Goal: Task Accomplishment & Management: Use online tool/utility

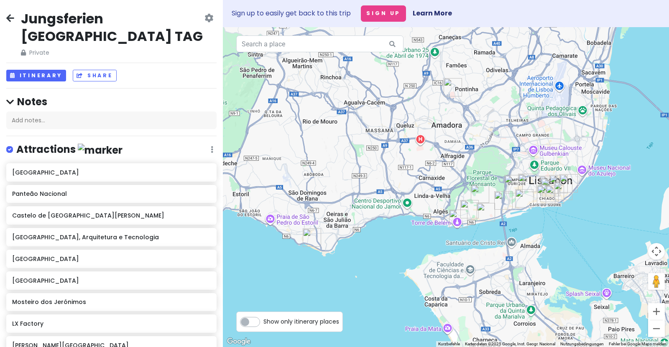
drag, startPoint x: 509, startPoint y: 199, endPoint x: 469, endPoint y: 158, distance: 57.4
click at [469, 158] on div at bounding box center [446, 187] width 446 height 320
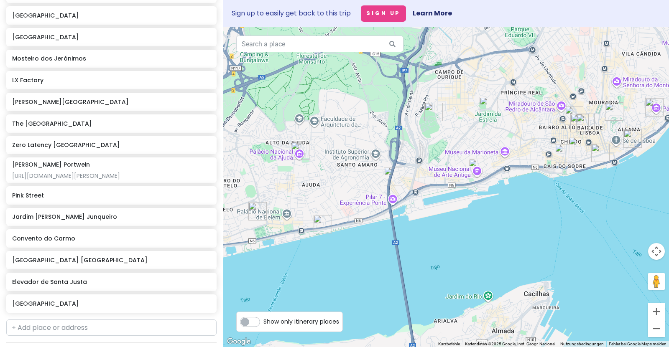
scroll to position [245, 0]
click at [112, 86] on div "LX Factory" at bounding box center [111, 79] width 210 height 18
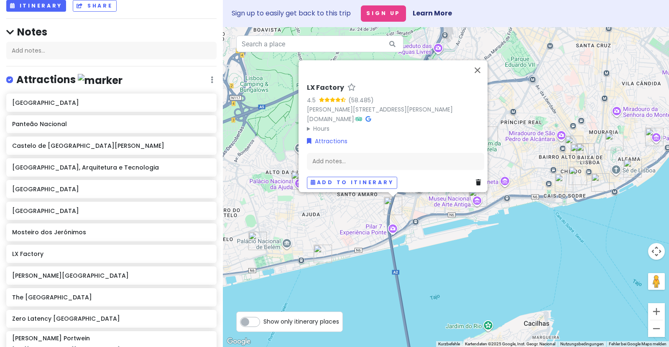
scroll to position [21, 0]
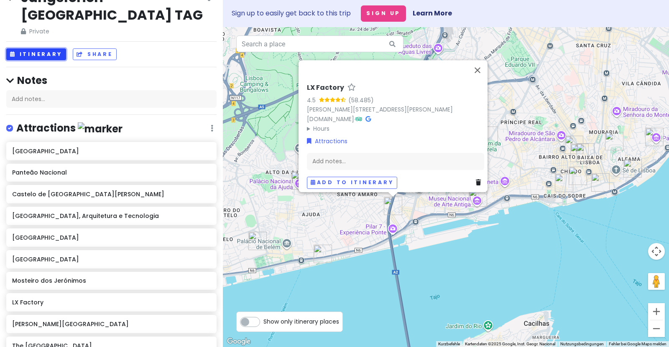
click at [29, 54] on button "Itinerary" at bounding box center [36, 55] width 60 height 12
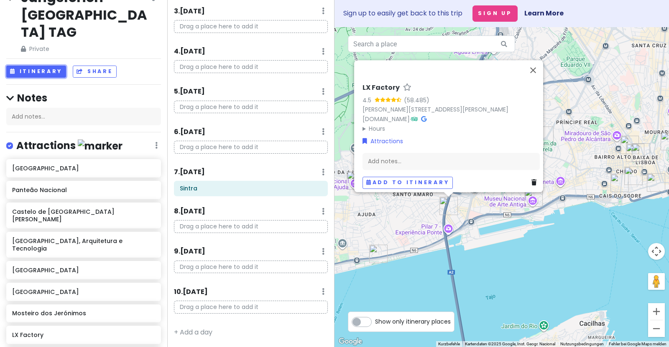
scroll to position [117, 0]
click at [532, 66] on button "Schließen" at bounding box center [533, 70] width 20 height 20
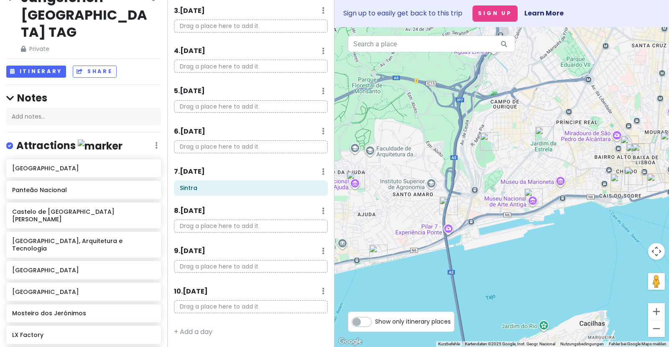
click at [530, 197] on img "Nationalmuseum für alte Kunst" at bounding box center [533, 198] width 18 height 18
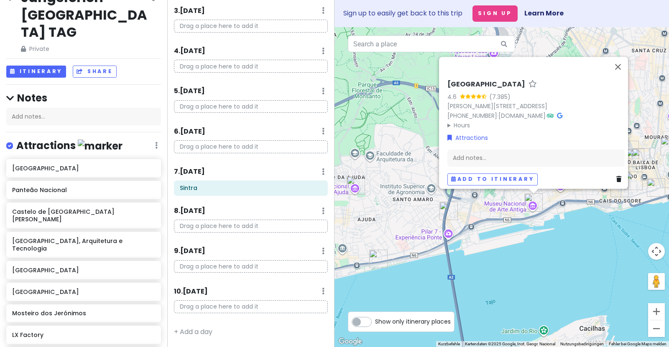
click at [382, 260] on img "Museu de Arte, Arquitetura e Tecnologia" at bounding box center [378, 259] width 18 height 18
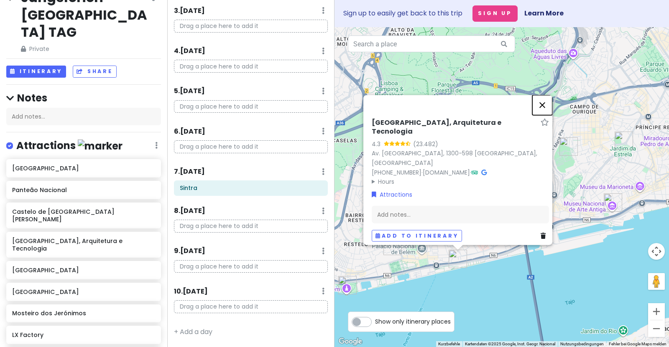
click at [546, 115] on button "Schließen" at bounding box center [542, 105] width 20 height 20
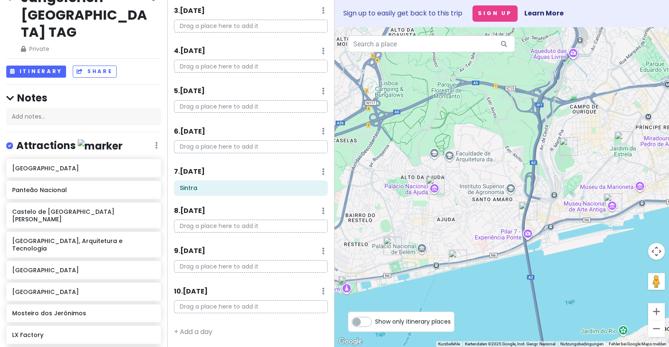
click at [435, 184] on img "Palácio Nacional da Ajuda" at bounding box center [435, 185] width 18 height 18
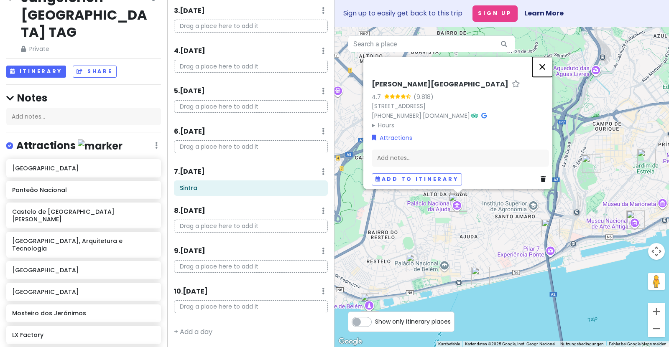
click at [547, 68] on button "Schließen" at bounding box center [542, 67] width 20 height 20
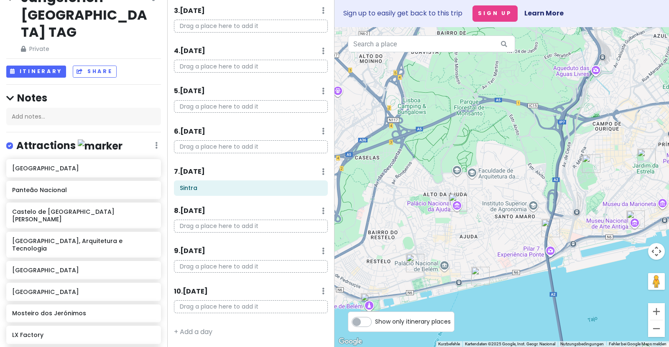
click at [409, 256] on img "Mosteiro dos Jerónimos" at bounding box center [415, 263] width 18 height 18
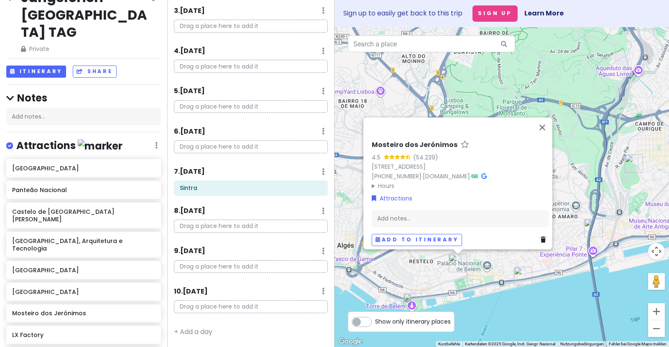
click at [409, 305] on img "Torre de Belém" at bounding box center [412, 303] width 18 height 18
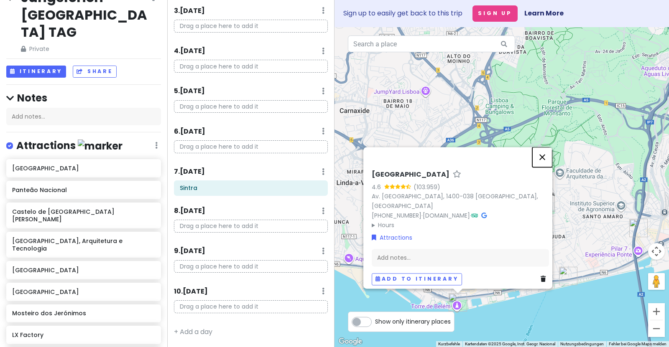
click at [547, 163] on button "Schließen" at bounding box center [542, 158] width 20 height 20
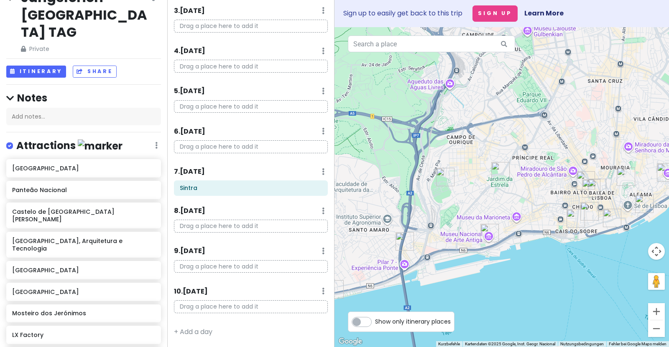
drag, startPoint x: 597, startPoint y: 175, endPoint x: 362, endPoint y: 189, distance: 235.4
click at [362, 189] on div at bounding box center [501, 187] width 334 height 320
click at [405, 240] on img "LX Factory" at bounding box center [405, 241] width 18 height 18
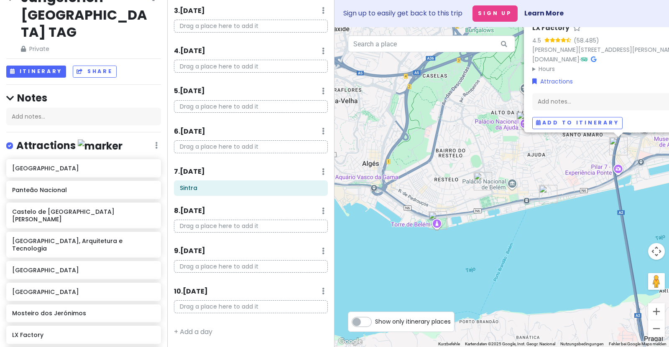
drag, startPoint x: 412, startPoint y: 261, endPoint x: 575, endPoint y: 163, distance: 189.6
click at [575, 163] on div "LX Factory 4.5 (58.485) R. Rodrigues de Faria 103, 1300-501 Lisboa, Portugal ww…" at bounding box center [501, 187] width 334 height 320
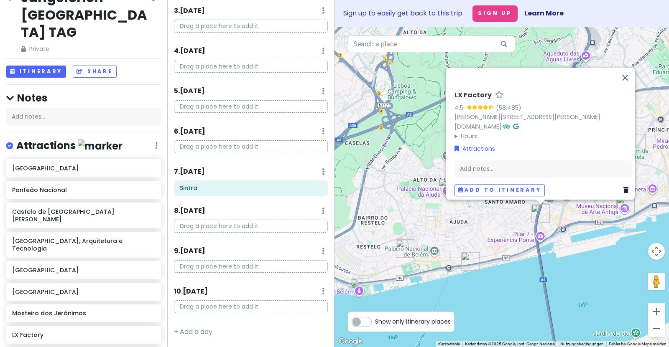
drag, startPoint x: 549, startPoint y: 229, endPoint x: 472, endPoint y: 293, distance: 100.1
click at [631, 74] on button "Schließen" at bounding box center [625, 78] width 20 height 20
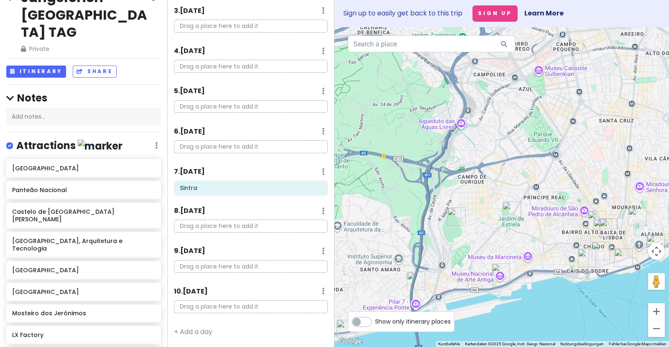
drag, startPoint x: 628, startPoint y: 73, endPoint x: 503, endPoint y: 141, distance: 142.6
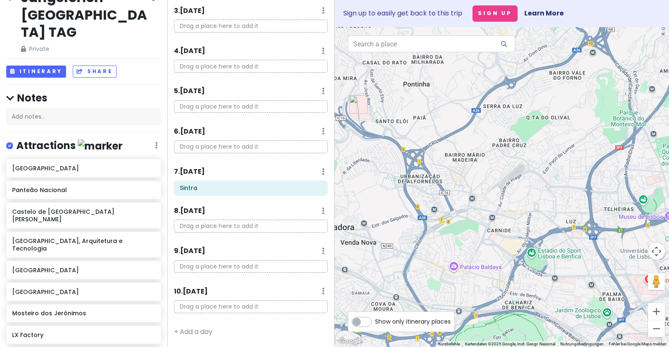
drag, startPoint x: 524, startPoint y: 82, endPoint x: 666, endPoint y: 358, distance: 309.9
click at [666, 347] on html "Jungsferien Lissabon TAG Private Change Dates Make a Copy Delete Trip Go Pro ⚡️…" at bounding box center [334, 173] width 669 height 347
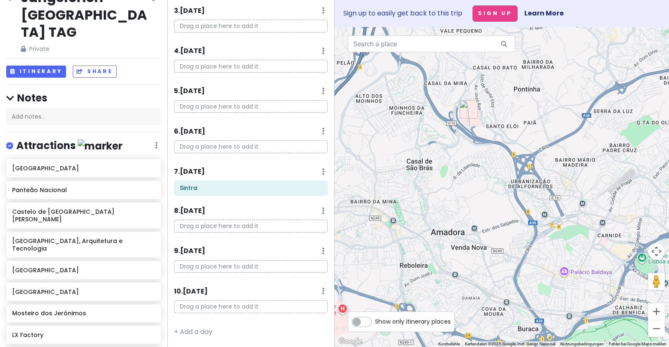
drag, startPoint x: 471, startPoint y: 245, endPoint x: 590, endPoint y: 253, distance: 119.0
click at [590, 253] on div at bounding box center [501, 187] width 334 height 320
click at [463, 106] on img "Zero Latency Lisboa" at bounding box center [467, 109] width 18 height 18
